Goal: Task Accomplishment & Management: Manage account settings

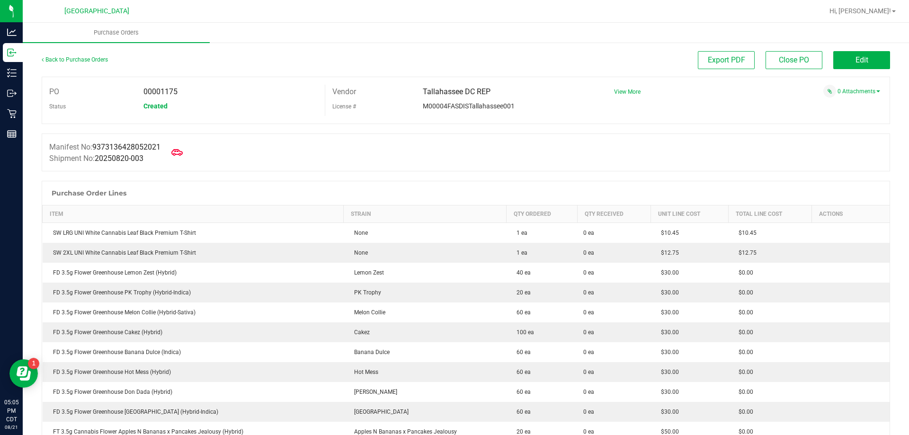
scroll to position [2178, 0]
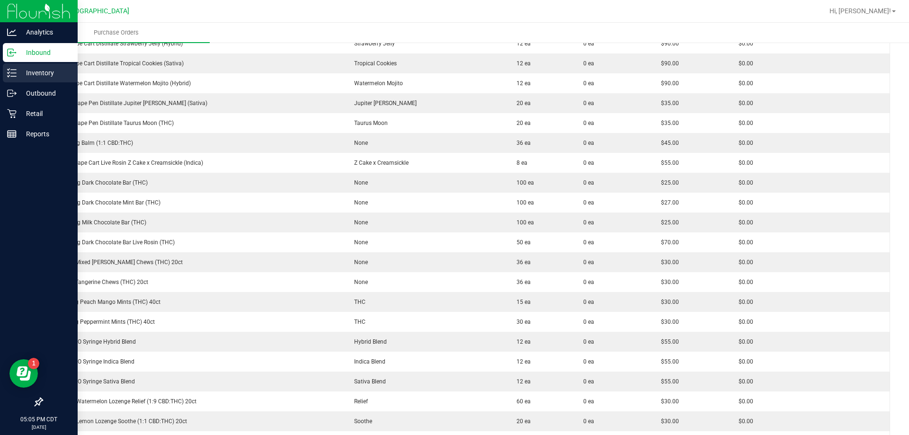
click at [30, 77] on p "Inventory" at bounding box center [45, 72] width 57 height 11
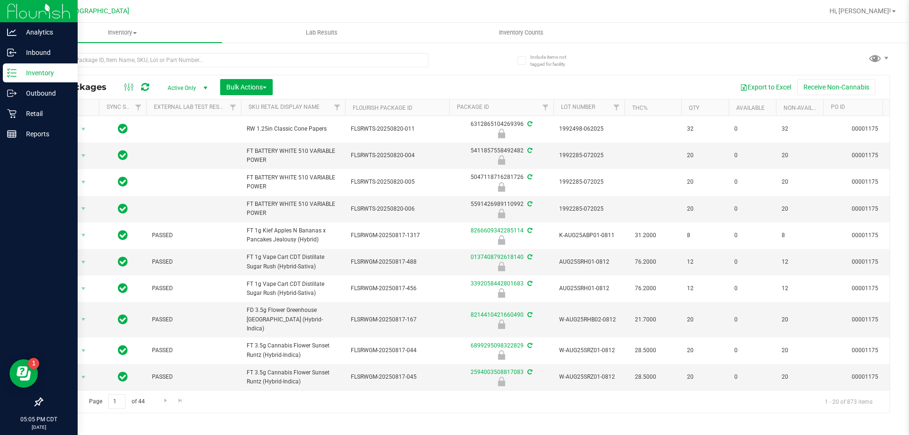
click at [163, 52] on div at bounding box center [254, 59] width 424 height 30
click at [163, 56] on input "text" at bounding box center [235, 60] width 387 height 14
type input "4279315206674597"
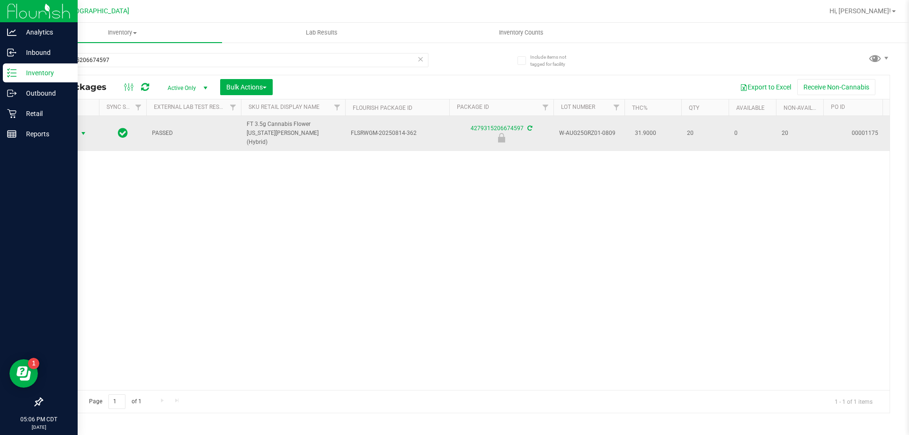
click at [84, 130] on span "select" at bounding box center [84, 134] width 8 height 8
click at [85, 130] on span "select" at bounding box center [84, 134] width 8 height 8
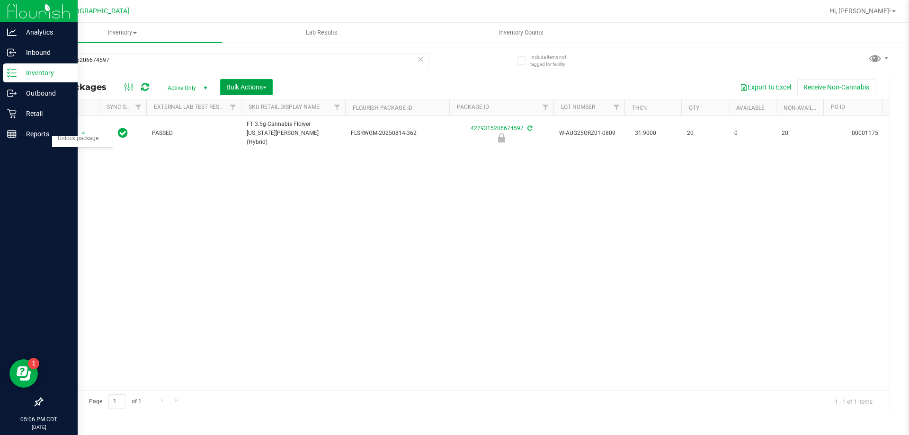
click at [241, 81] on button "Bulk Actions" at bounding box center [246, 87] width 53 height 16
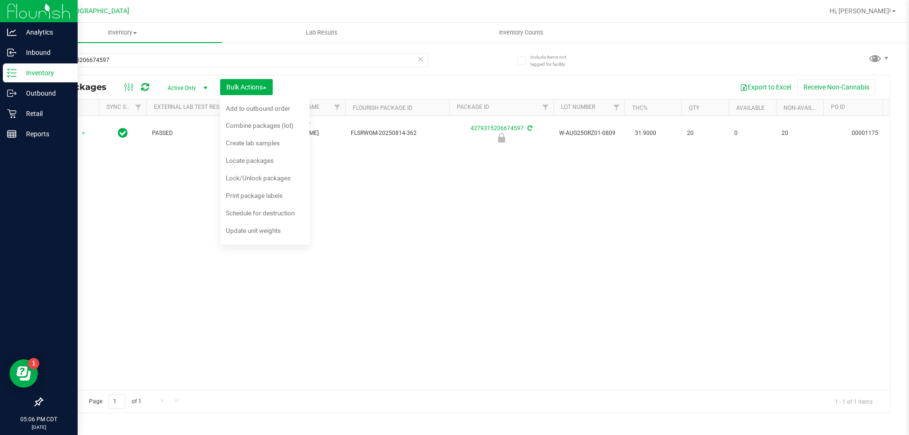
click at [445, 204] on div "Action Action Edit attributes Global inventory Locate package Package audit log…" at bounding box center [465, 253] width 847 height 274
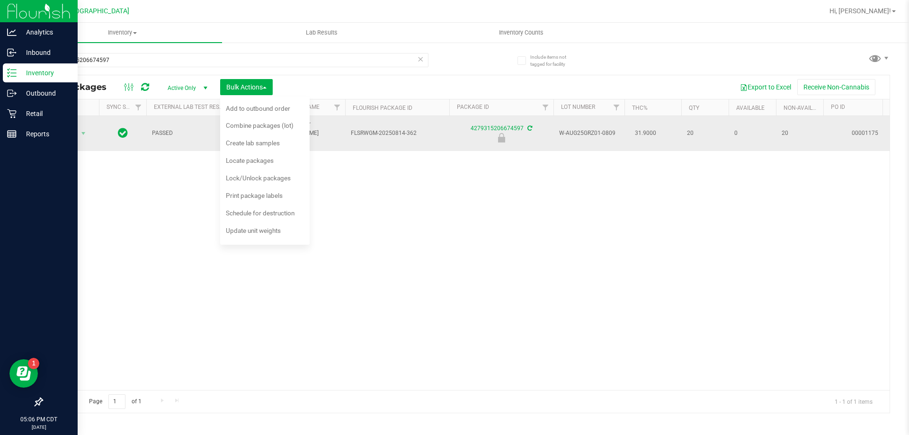
drag, startPoint x: 432, startPoint y: 128, endPoint x: 351, endPoint y: 131, distance: 80.5
click at [351, 131] on span "FLSRWGM-20250814-362" at bounding box center [397, 133] width 93 height 9
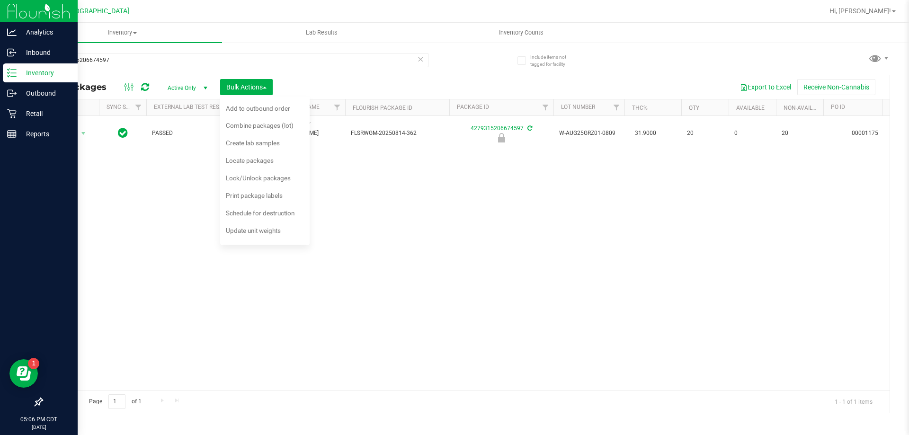
click at [688, 182] on div "Action Action Edit attributes Global inventory Locate package Package audit log…" at bounding box center [465, 253] width 847 height 274
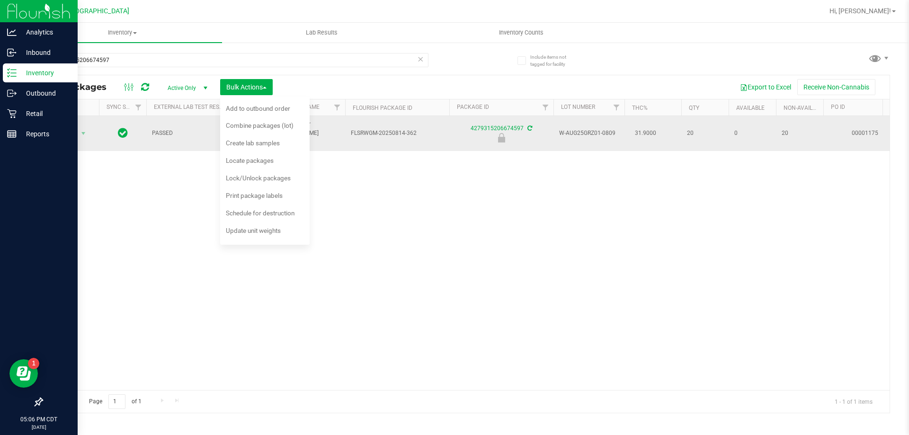
drag, startPoint x: 614, startPoint y: 128, endPoint x: 566, endPoint y: 122, distance: 49.2
click at [566, 122] on td "W-AUG25GRZ01-0809" at bounding box center [588, 133] width 71 height 35
copy span "W-AUG25GRZ01-0809"
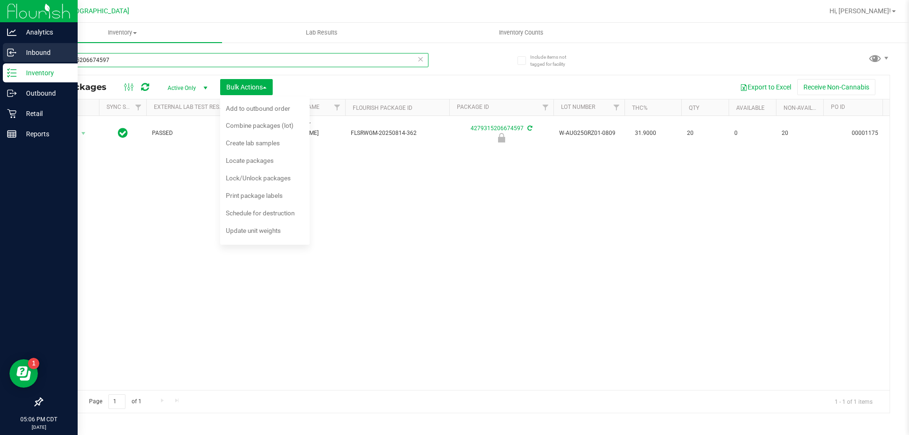
click at [0, 56] on div "Analytics Inbound Inventory Outbound Retail Reports 05:06 PM CDT [DATE] 08/21 […" at bounding box center [454, 217] width 909 height 435
paste input "W-AUG25GRZ01-0809"
type input "W-AUG25GRZ01-0809"
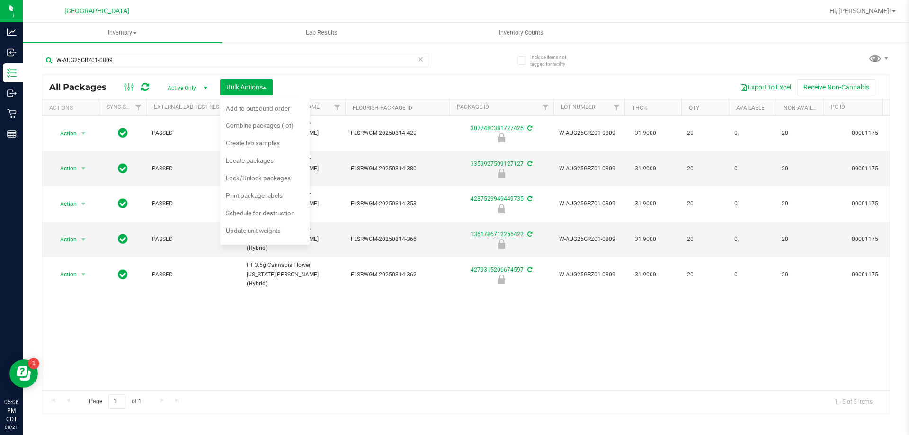
click at [480, 293] on div "Action Action Edit attributes Global inventory Locate package Package audit log…" at bounding box center [465, 253] width 847 height 274
click at [252, 177] on span "Lock/Unlock packages" at bounding box center [258, 178] width 65 height 8
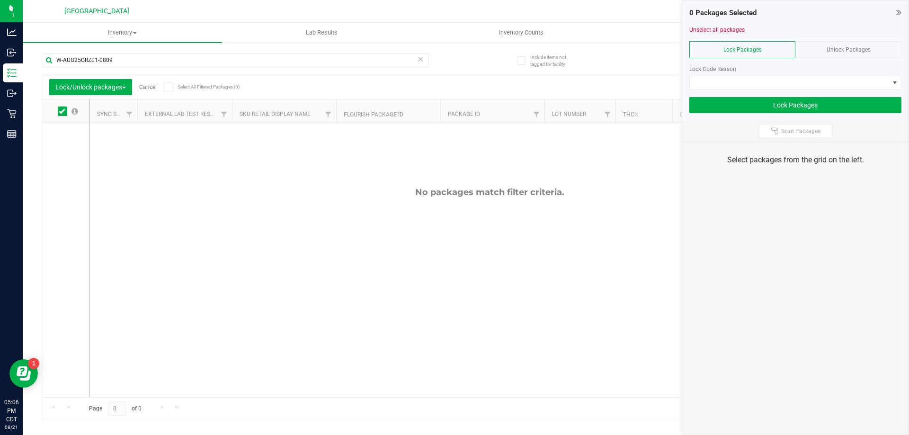
click at [845, 49] on span "Unlock Packages" at bounding box center [849, 49] width 44 height 7
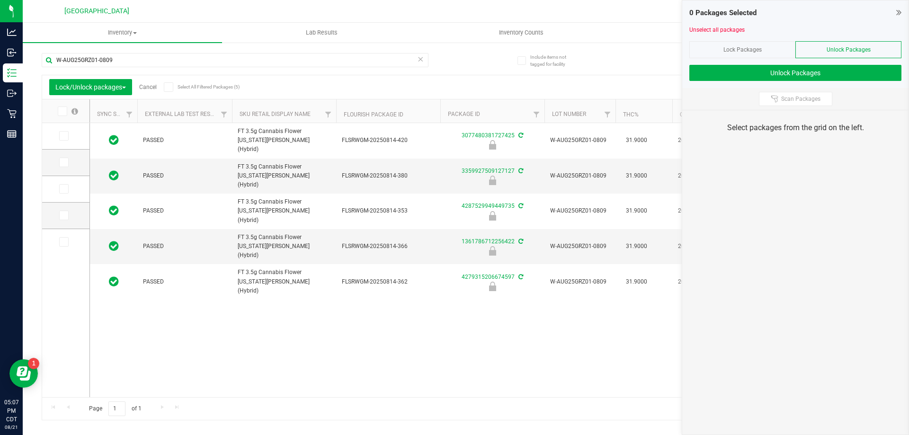
click at [65, 113] on span at bounding box center [62, 111] width 9 height 9
click at [0, 0] on input "checkbox" at bounding box center [0, 0] width 0 height 0
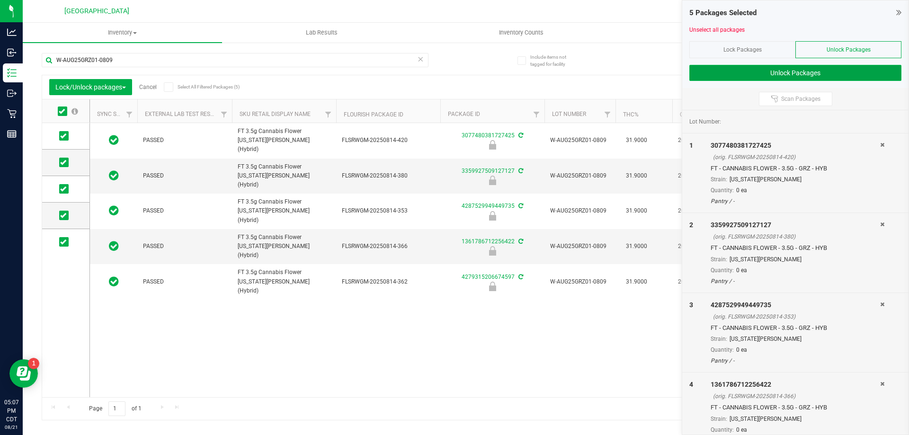
click at [855, 77] on button "Unlock Packages" at bounding box center [795, 73] width 212 height 16
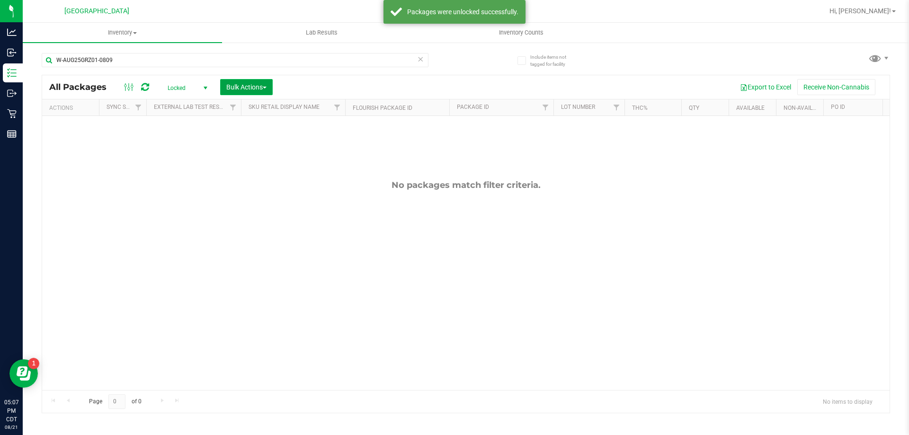
click at [243, 84] on span "Bulk Actions" at bounding box center [246, 87] width 40 height 8
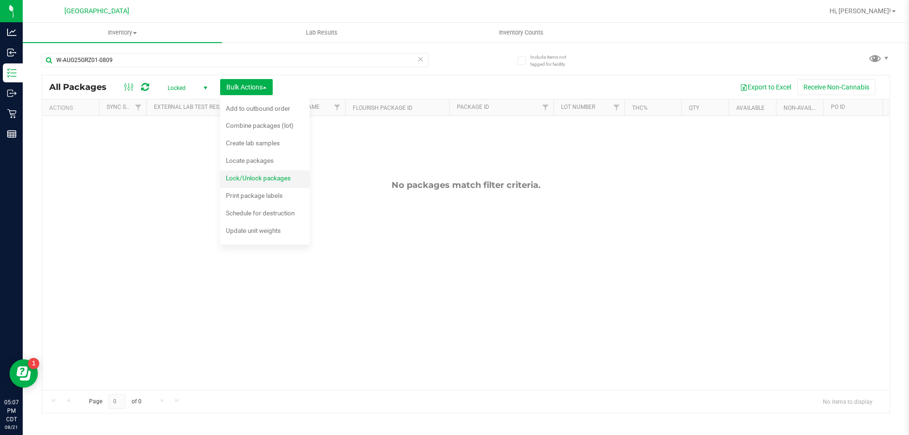
click at [269, 181] on span "Lock/Unlock packages" at bounding box center [258, 178] width 65 height 8
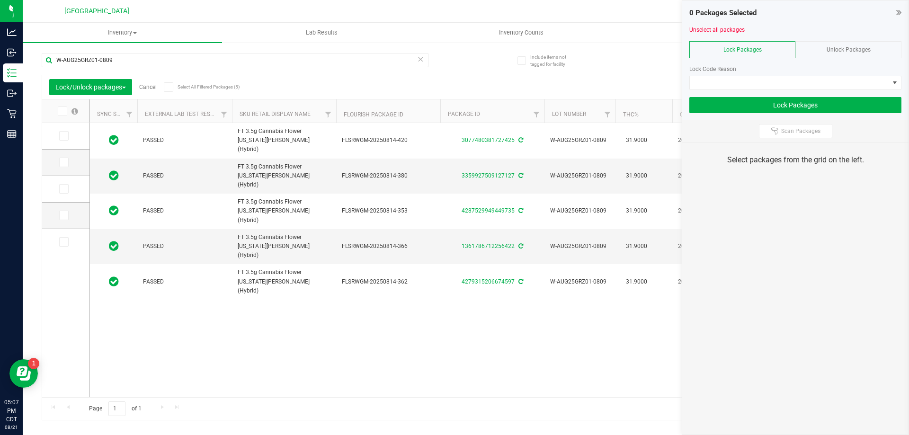
click at [852, 55] on div "Unlock Packages" at bounding box center [848, 49] width 106 height 17
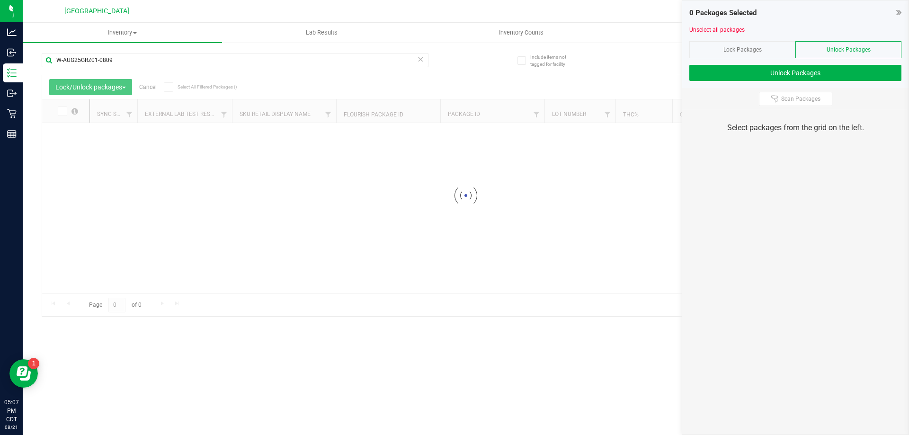
click at [756, 53] on div "W-AUG25GRZ01-0809 Loading... Lock/Unlock packages Cancel Select All Filtered Pa…" at bounding box center [466, 180] width 848 height 273
click at [756, 53] on div "Lock Packages" at bounding box center [742, 49] width 106 height 17
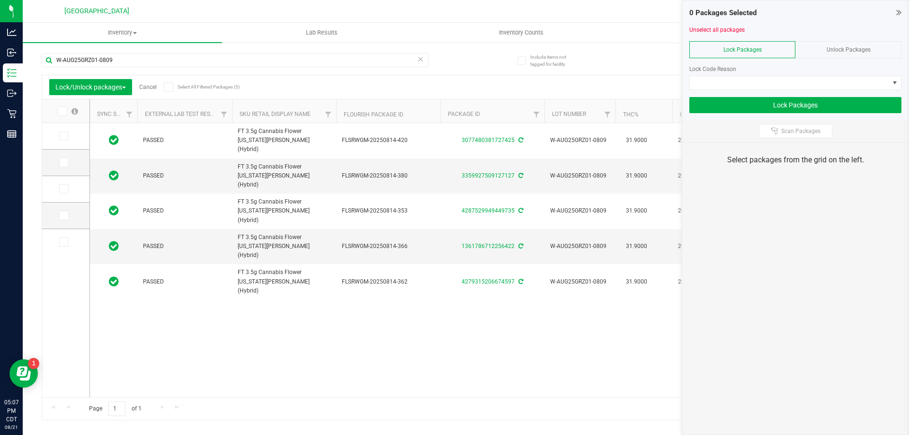
click at [62, 111] on icon at bounding box center [62, 111] width 6 height 0
click at [0, 0] on input "checkbox" at bounding box center [0, 0] width 0 height 0
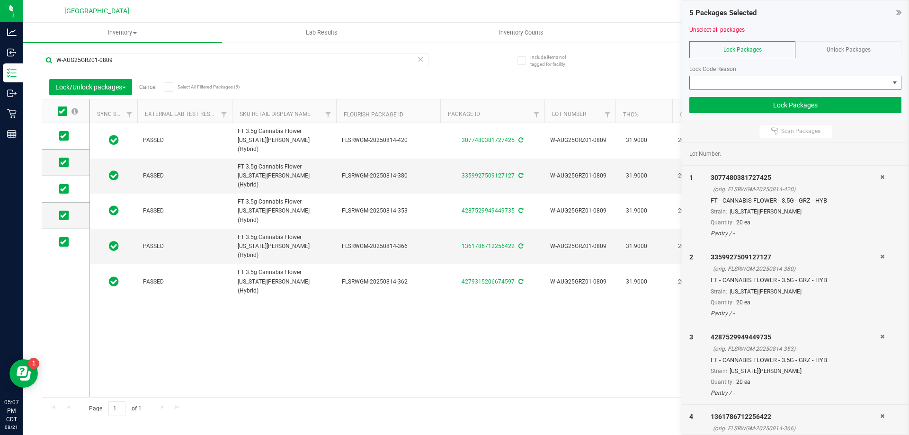
click at [721, 84] on span at bounding box center [789, 82] width 199 height 13
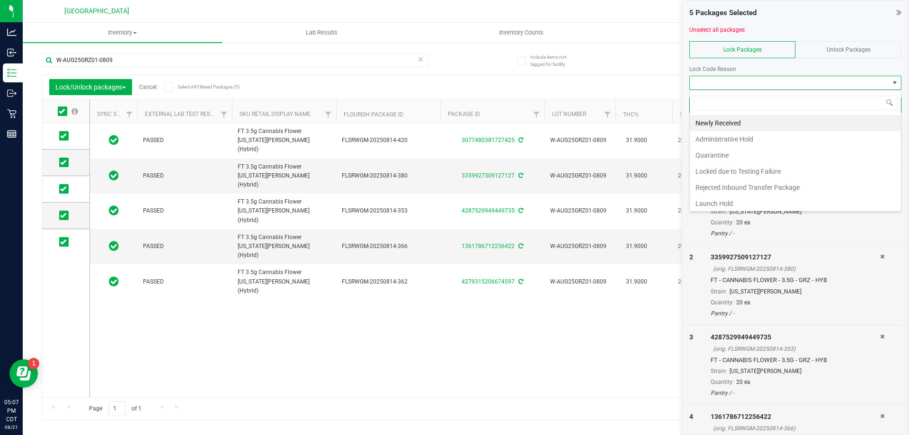
scroll to position [14, 212]
click at [729, 202] on li "Launch Hold" at bounding box center [795, 204] width 211 height 16
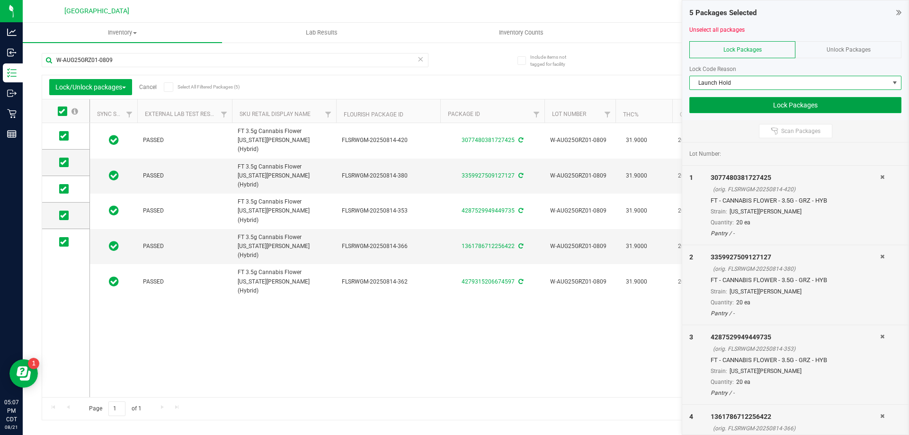
click at [806, 107] on button "Lock Packages" at bounding box center [795, 105] width 212 height 16
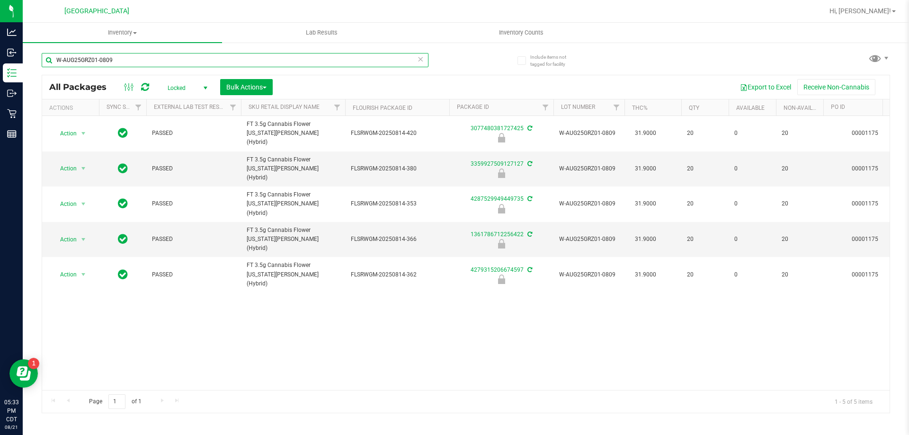
drag, startPoint x: 0, startPoint y: 24, endPoint x: 0, endPoint y: -14, distance: 38.3
click at [0, 0] on html "Analytics Inbound Inventory Outbound Retail Reports 05:33 PM CDT [DATE] 08/21 […" at bounding box center [454, 217] width 909 height 435
type input "ago"
